Goal: Navigation & Orientation: Find specific page/section

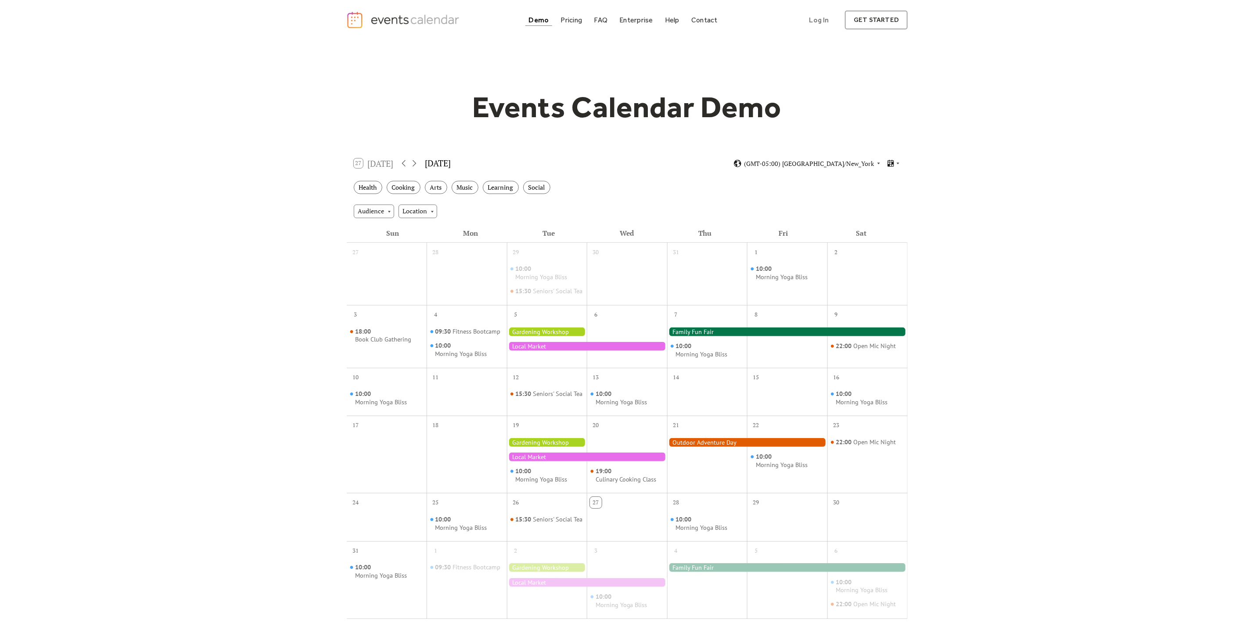
click at [677, 198] on div "Health Cooking Arts Music Learning Social" at bounding box center [627, 188] width 561 height 24
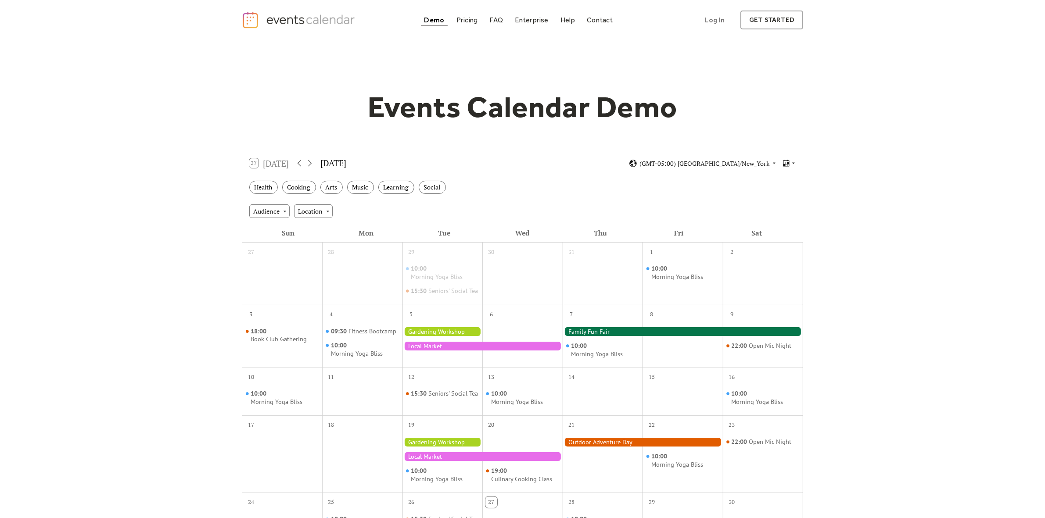
click at [347, 266] on div at bounding box center [362, 280] width 80 height 42
click at [347, 255] on div "28" at bounding box center [362, 251] width 80 height 17
